Goal: Find specific page/section: Find specific page/section

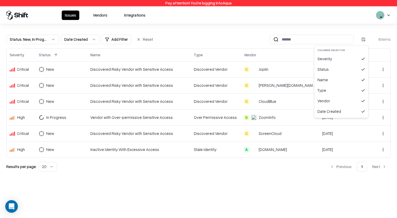
click at [196, 34] on html "Pay attention! You're logging into Aqua Issues Vendors Integrations Status : Ne…" at bounding box center [198, 109] width 397 height 218
click at [384, 70] on html "Pay attention! You're logging into Aqua Issues Vendors Integrations Status : Ne…" at bounding box center [198, 109] width 397 height 218
click at [377, 56] on html "Pay attention! You're logging into Aqua Issues Vendors Integrations Status : Ne…" at bounding box center [198, 109] width 397 height 218
click at [383, 68] on html "Pay attention! You're logging into Aqua Issues Vendors Integrations Status : Ne…" at bounding box center [198, 109] width 397 height 218
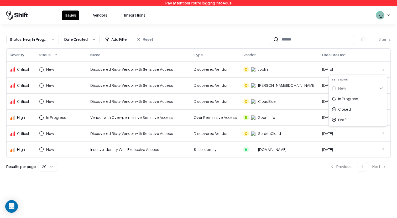
click at [36, 41] on html "Pay attention! You're logging into Aqua Issues Vendors Integrations Status : Ne…" at bounding box center [198, 109] width 397 height 218
click at [382, 70] on html "Pay attention! You're logging into Aqua Issues Vendors Integrations Status : Ne…" at bounding box center [198, 109] width 397 height 218
click at [97, 19] on html "Pay attention! You're logging into Aqua Issues Vendors Integrations Status : Ne…" at bounding box center [198, 109] width 397 height 218
click at [100, 18] on button "Vendors" at bounding box center [100, 15] width 21 height 9
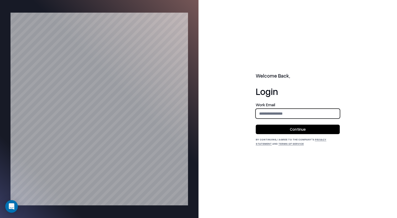
click at [314, 110] on input "email" at bounding box center [297, 113] width 83 height 10
type input "**********"
click at [315, 128] on button "Continue" at bounding box center [298, 128] width 84 height 9
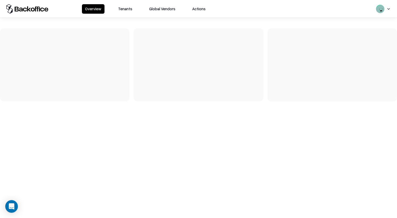
click at [126, 9] on button "Tenants" at bounding box center [125, 8] width 20 height 9
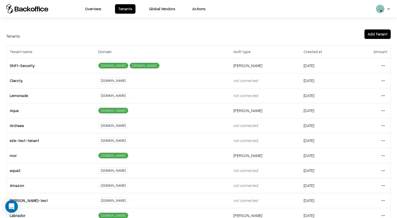
click at [385, 109] on html "Overview Tenants Global Vendors Actions Tenants Add Tenant Tenant name Domain A…" at bounding box center [198, 109] width 397 height 218
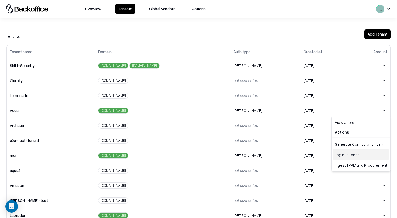
click at [352, 156] on div "Login to tenant" at bounding box center [361, 154] width 57 height 11
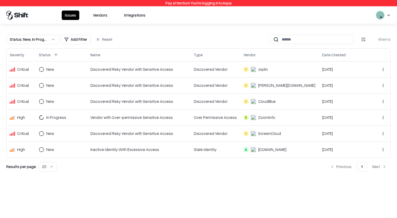
click at [87, 18] on div "Issues Vendors Integrations" at bounding box center [105, 15] width 87 height 9
click at [91, 17] on button "Vendors" at bounding box center [100, 15] width 21 height 9
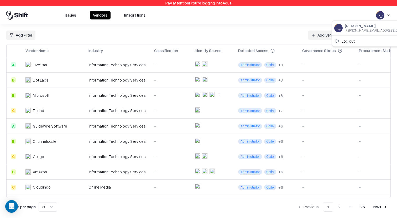
click at [387, 16] on html "Pay attention! You're logging into Aqua Issues Vendors Integrations Add Filter …" at bounding box center [198, 109] width 397 height 218
click at [355, 38] on div "Log out" at bounding box center [376, 40] width 87 height 9
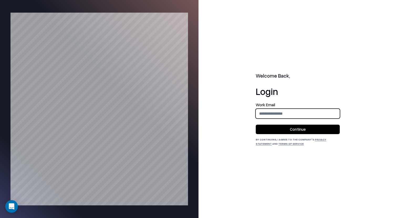
click at [302, 117] on input "email" at bounding box center [297, 113] width 83 height 10
type input "**********"
click at [301, 125] on button "Continue" at bounding box center [298, 128] width 84 height 9
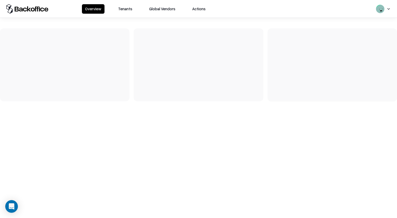
click at [130, 14] on div "Overview Tenants Global Vendors Actions" at bounding box center [198, 9] width 397 height 18
click at [126, 10] on button "Tenants" at bounding box center [125, 8] width 20 height 9
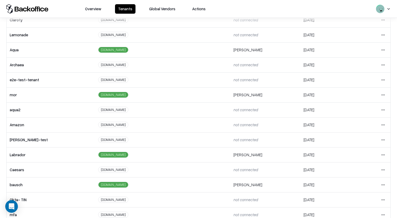
scroll to position [86, 0]
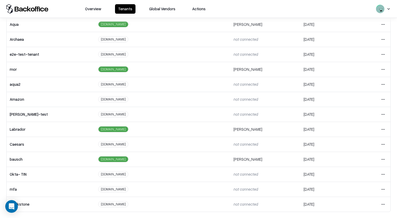
click at [382, 156] on html "Overview Tenants Global Vendors Actions Tenants Add Tenant Tenant name Domain A…" at bounding box center [198, 109] width 397 height 218
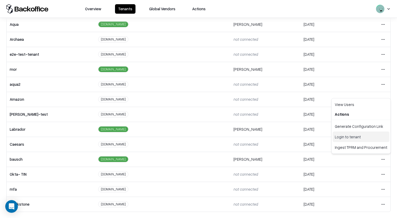
click at [345, 134] on div "Login to tenant" at bounding box center [361, 136] width 57 height 11
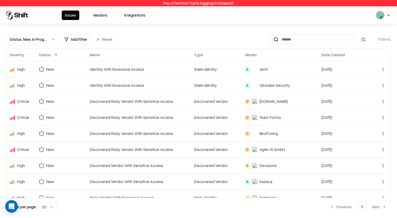
click at [104, 16] on button "Vendors" at bounding box center [100, 15] width 21 height 9
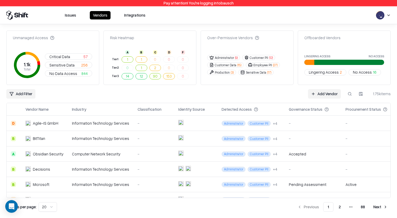
click at [134, 133] on td "-" at bounding box center [153, 138] width 41 height 15
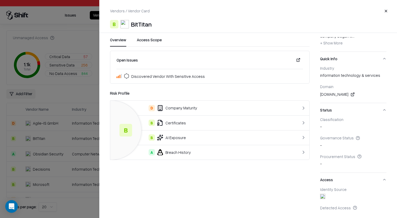
scroll to position [46, 0]
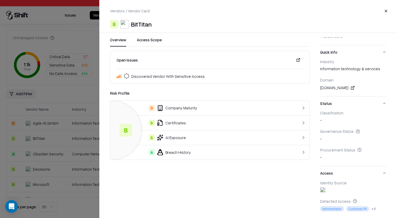
click at [82, 98] on div at bounding box center [198, 109] width 397 height 218
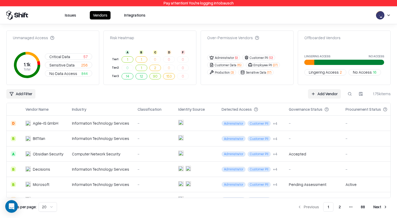
click at [210, 153] on td at bounding box center [195, 153] width 43 height 15
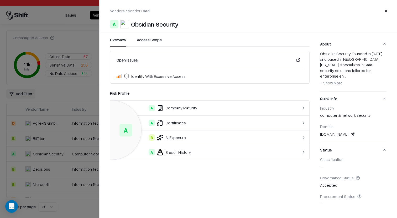
click at [347, 203] on div "Classification - Governance Status Accepted Procurement Status -" at bounding box center [353, 184] width 66 height 55
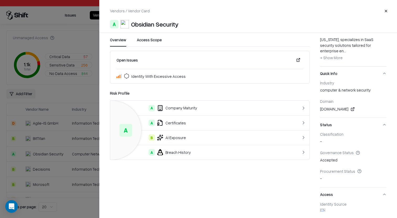
scroll to position [46, 0]
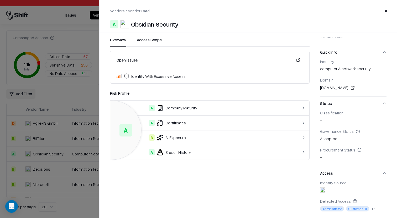
click at [350, 171] on button "Access" at bounding box center [353, 173] width 66 height 14
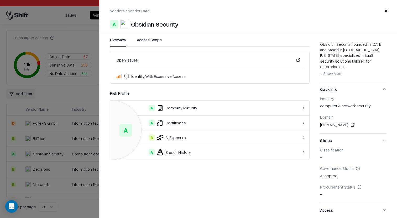
click at [351, 203] on button "Access" at bounding box center [353, 210] width 66 height 14
